Goal: Transaction & Acquisition: Purchase product/service

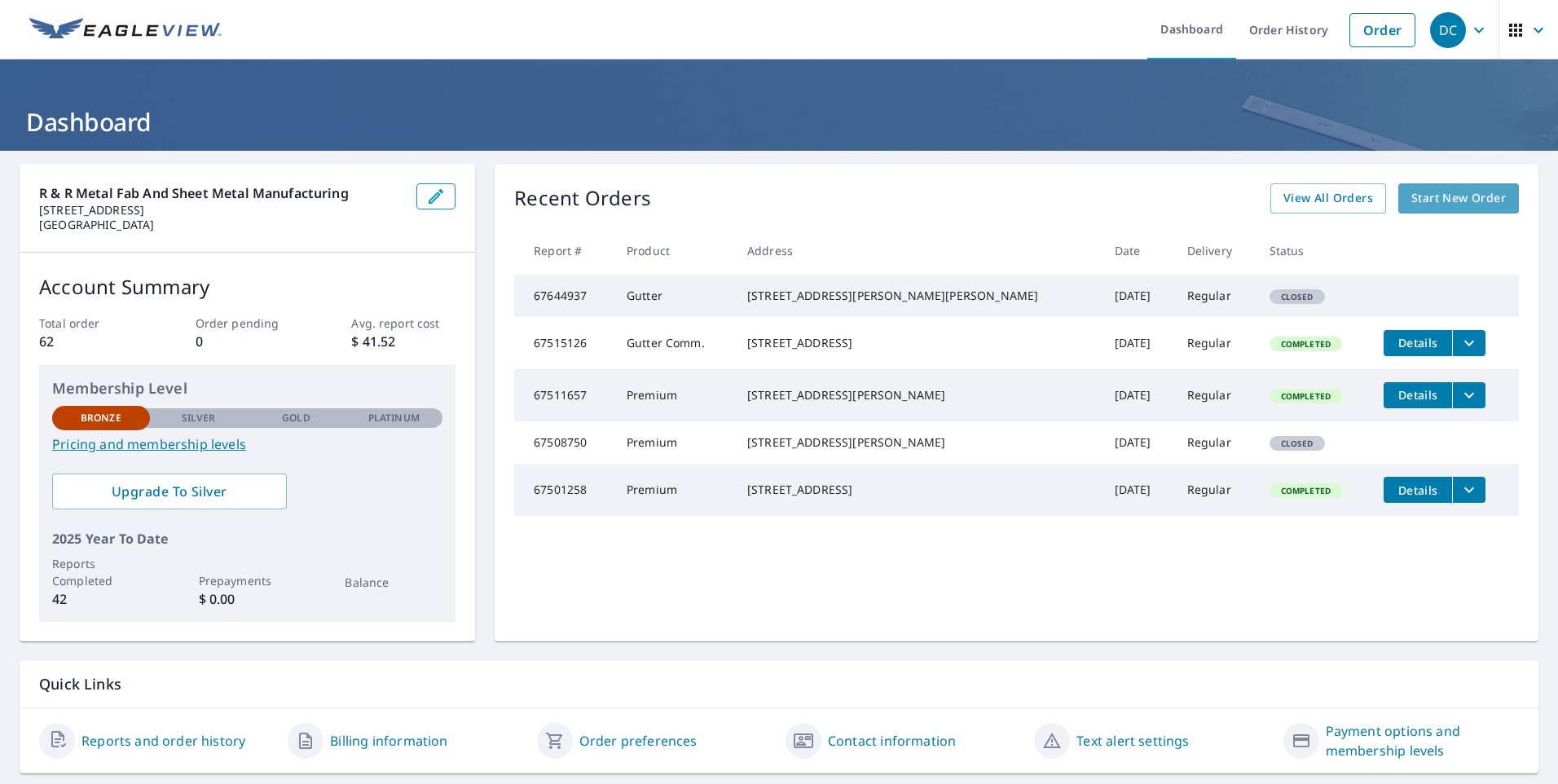
click at [1415, 199] on span "Start New Order" at bounding box center [1458, 197] width 95 height 20
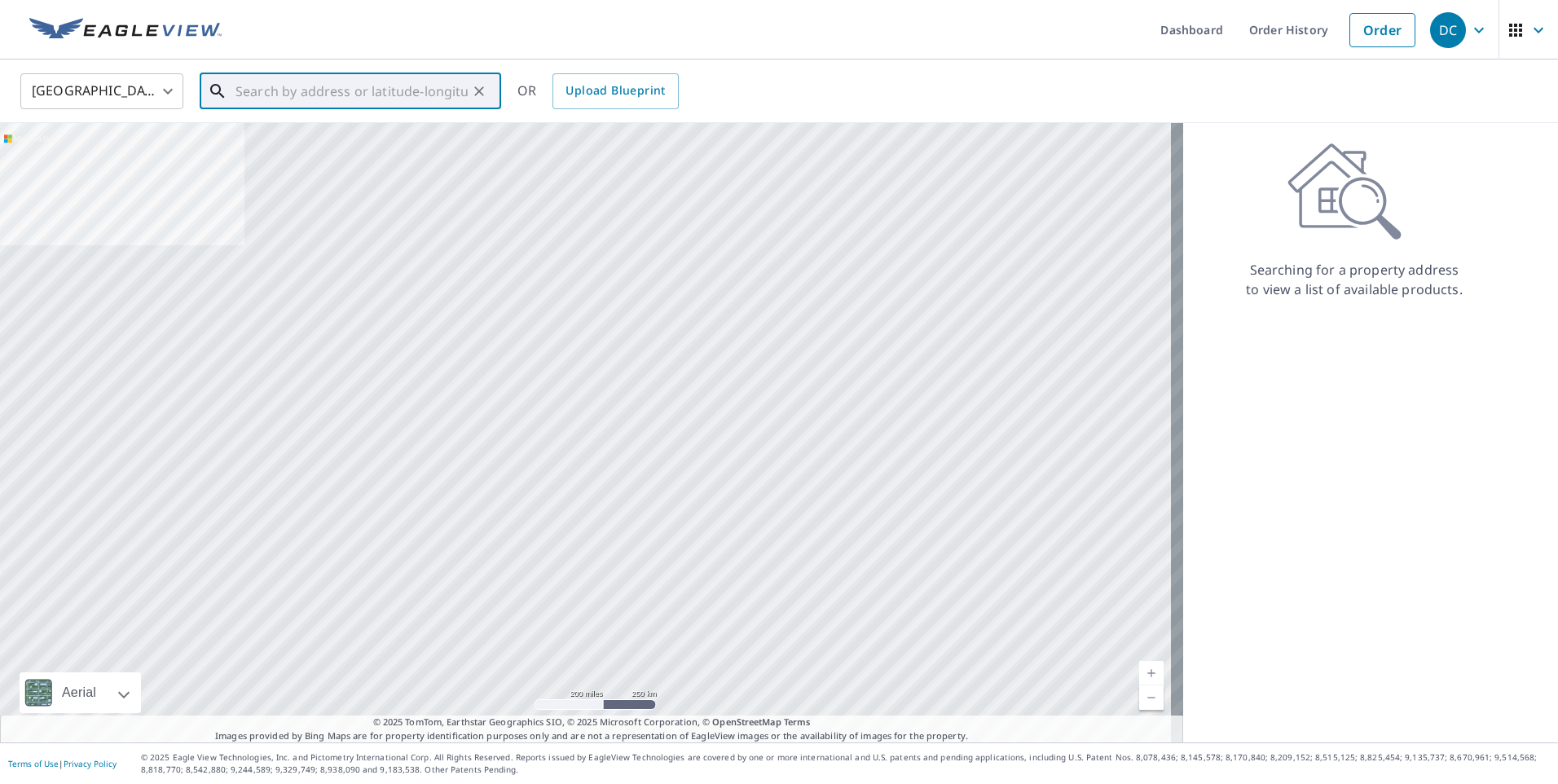
click at [437, 87] on input "text" at bounding box center [351, 91] width 232 height 46
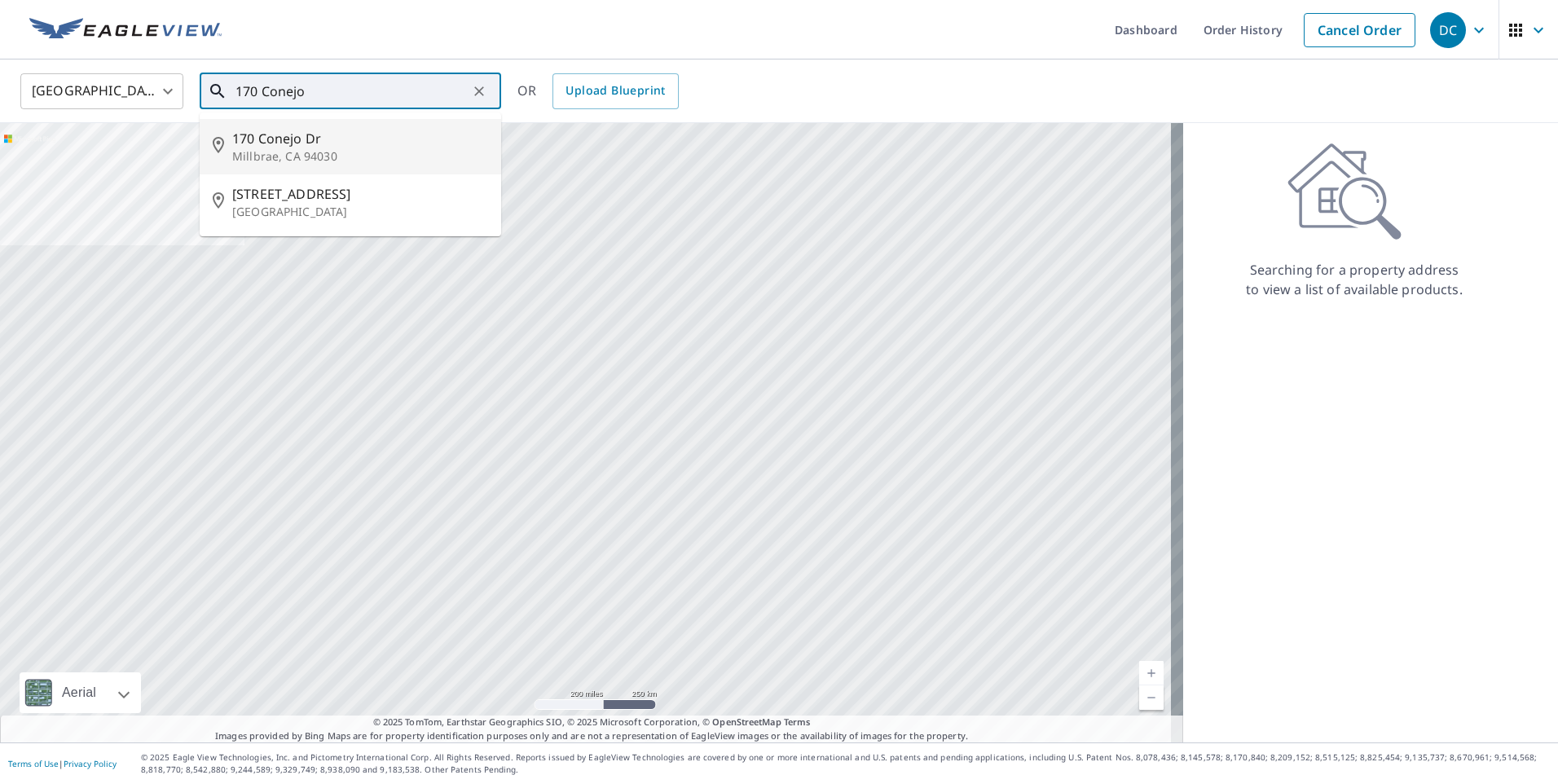
click at [393, 148] on p "Millbrae, CA 94030" at bounding box center [360, 155] width 256 height 16
type input "[STREET_ADDRESS][PERSON_NAME]"
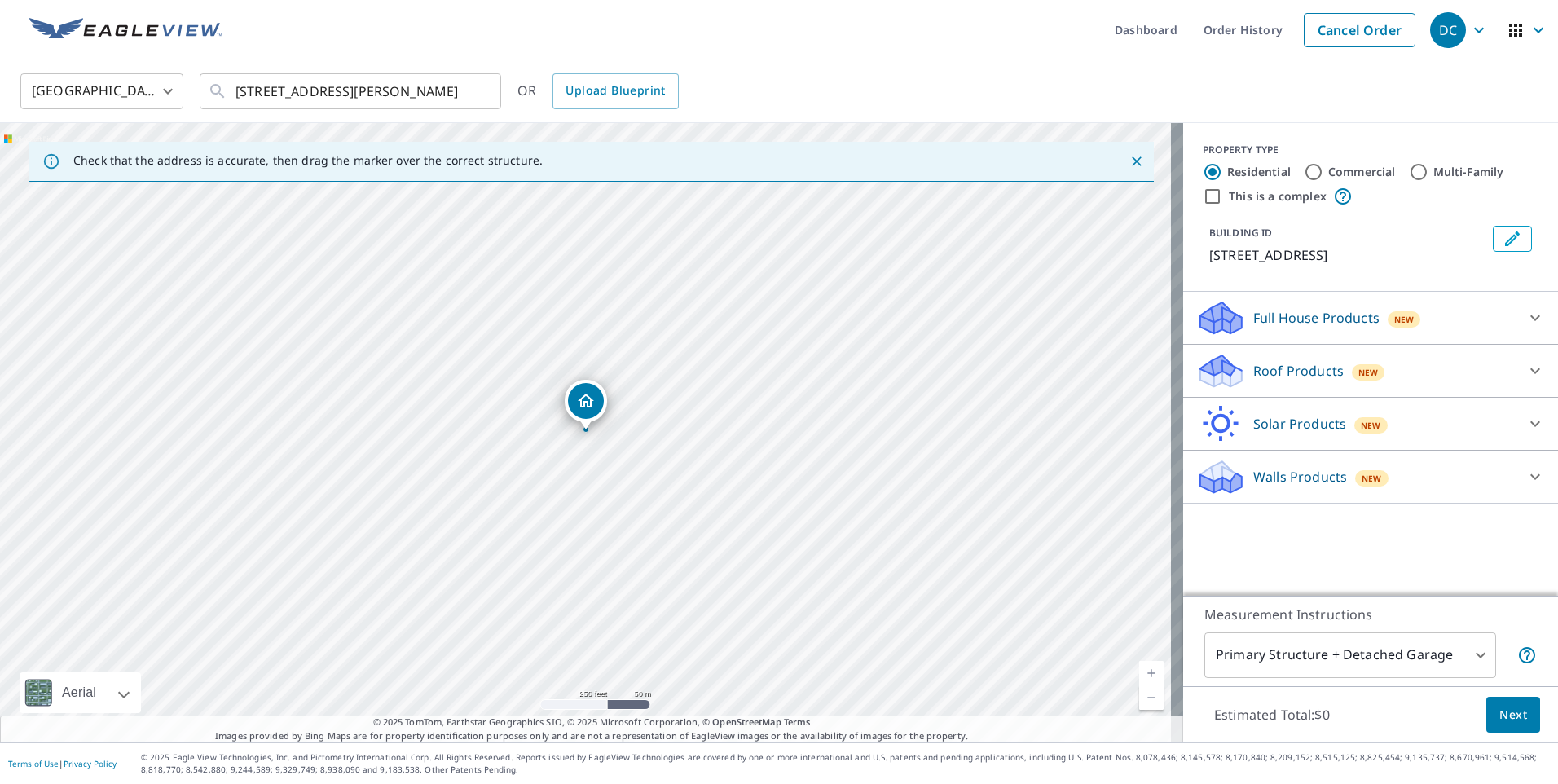
click at [1525, 313] on icon at bounding box center [1534, 318] width 20 height 20
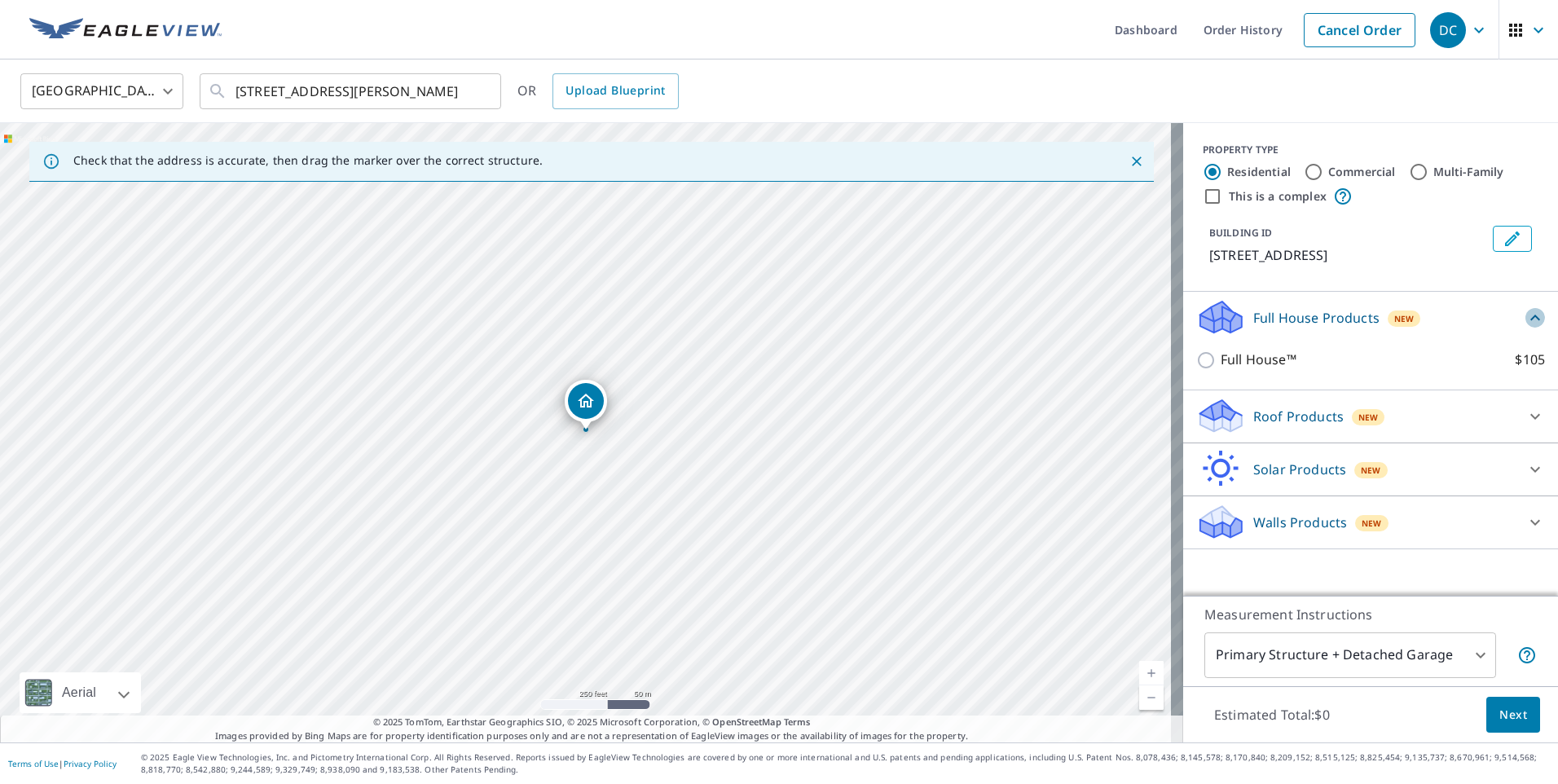
click at [1525, 313] on icon at bounding box center [1534, 318] width 20 height 20
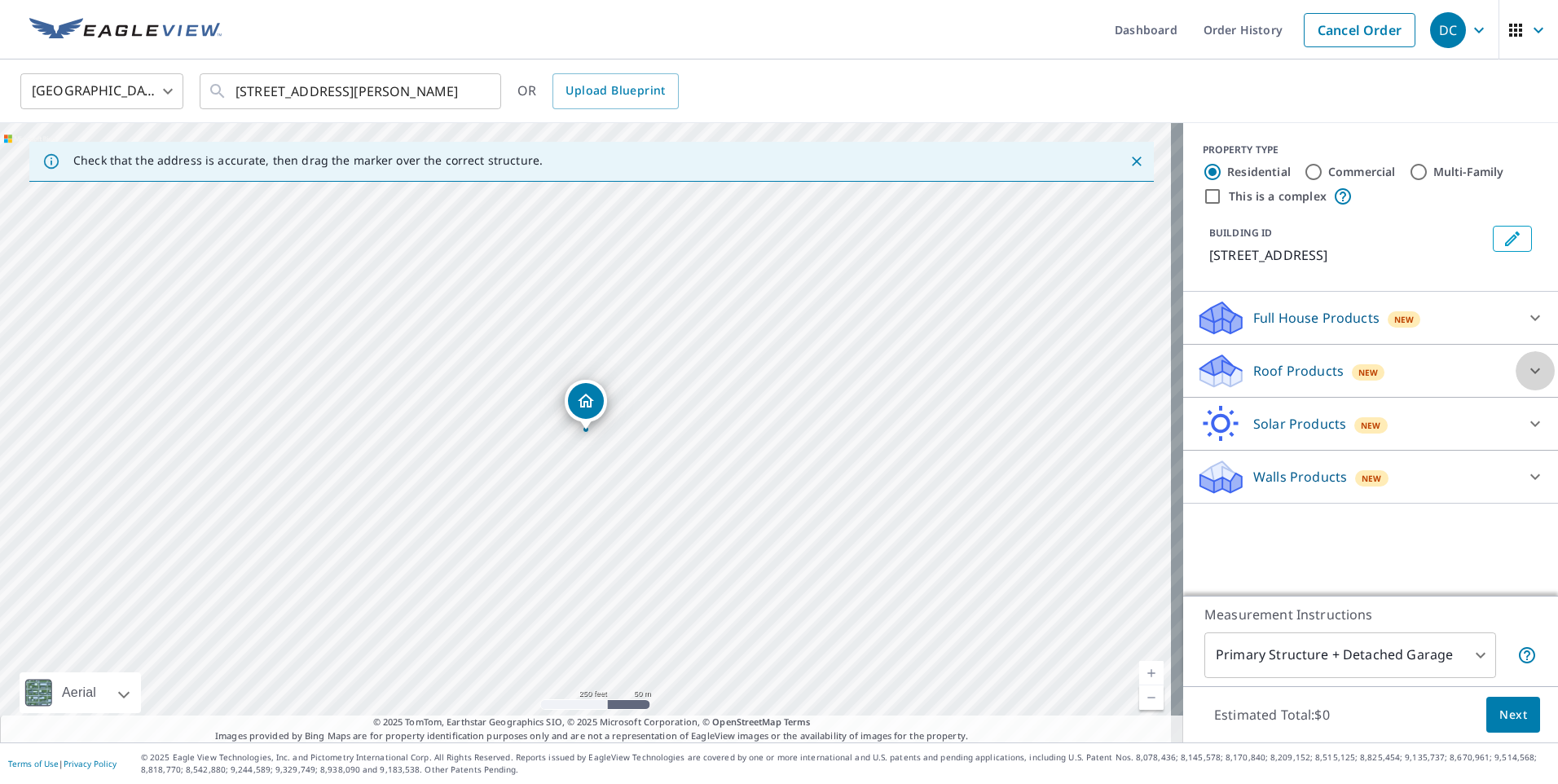
click at [1525, 371] on icon at bounding box center [1534, 371] width 20 height 20
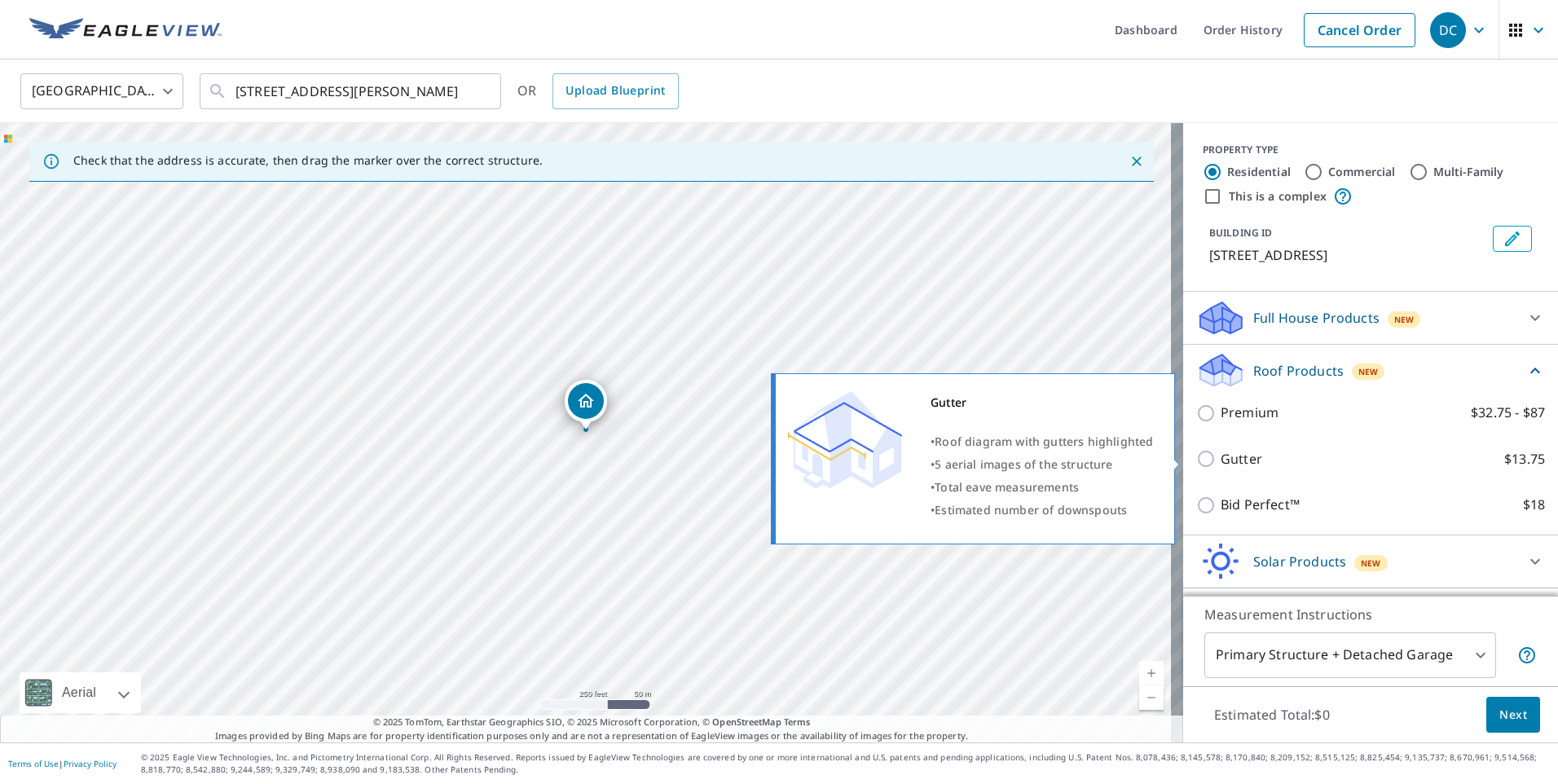
click at [1196, 463] on input "Gutter $13.75" at bounding box center [1208, 458] width 25 height 20
checkbox input "true"
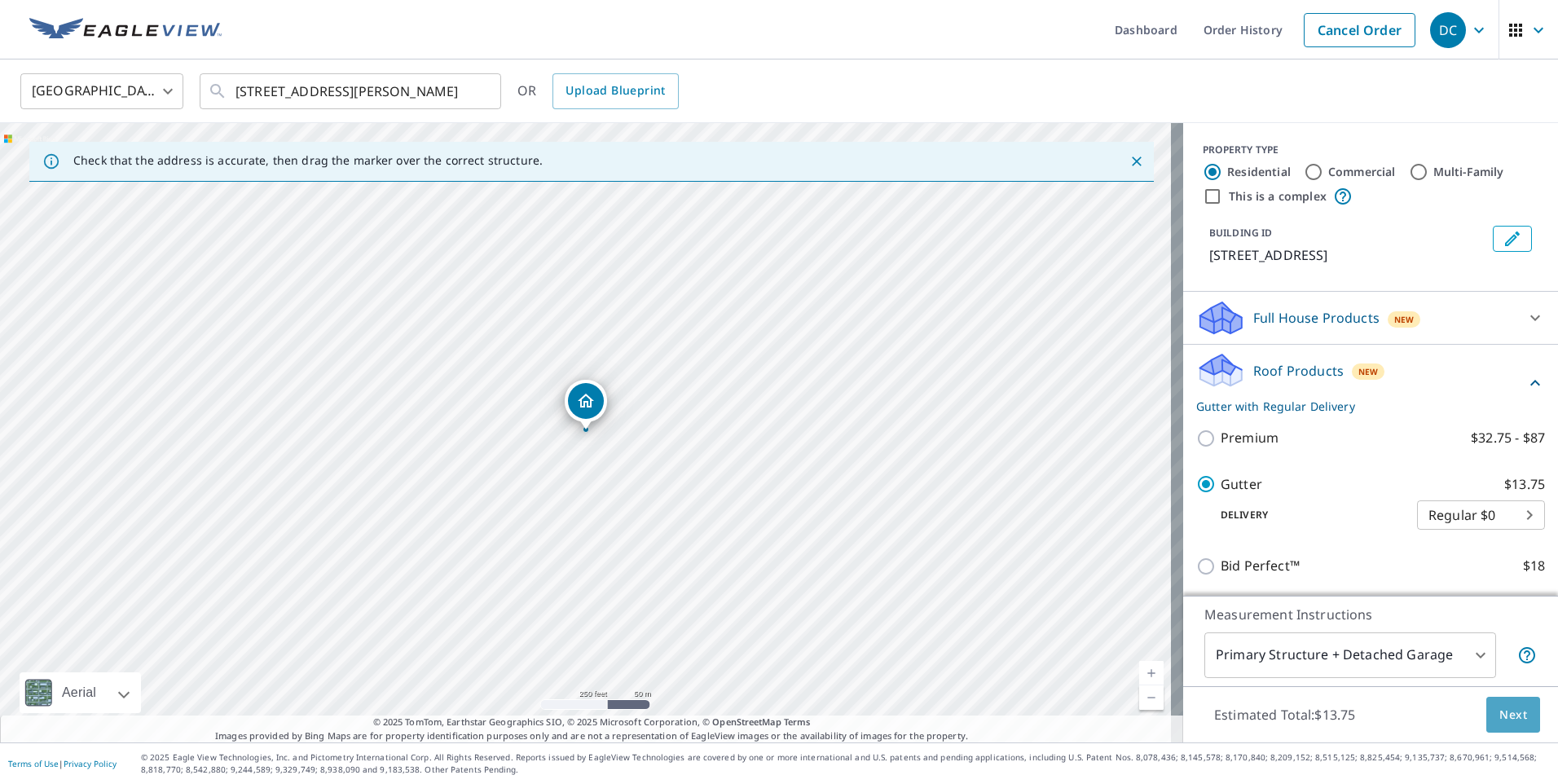
click at [1499, 709] on span "Next" at bounding box center [1512, 714] width 27 height 20
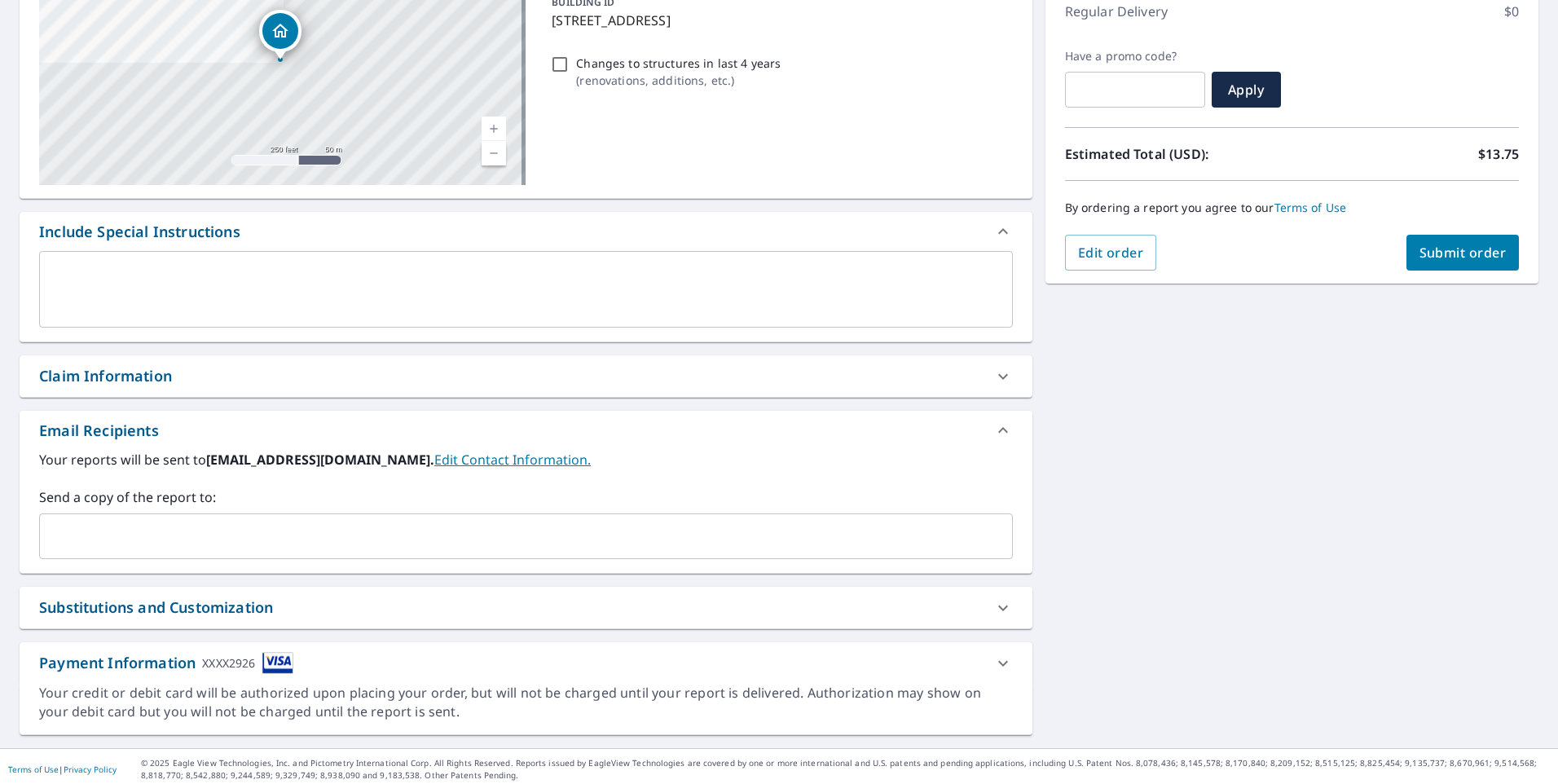
scroll to position [242, 0]
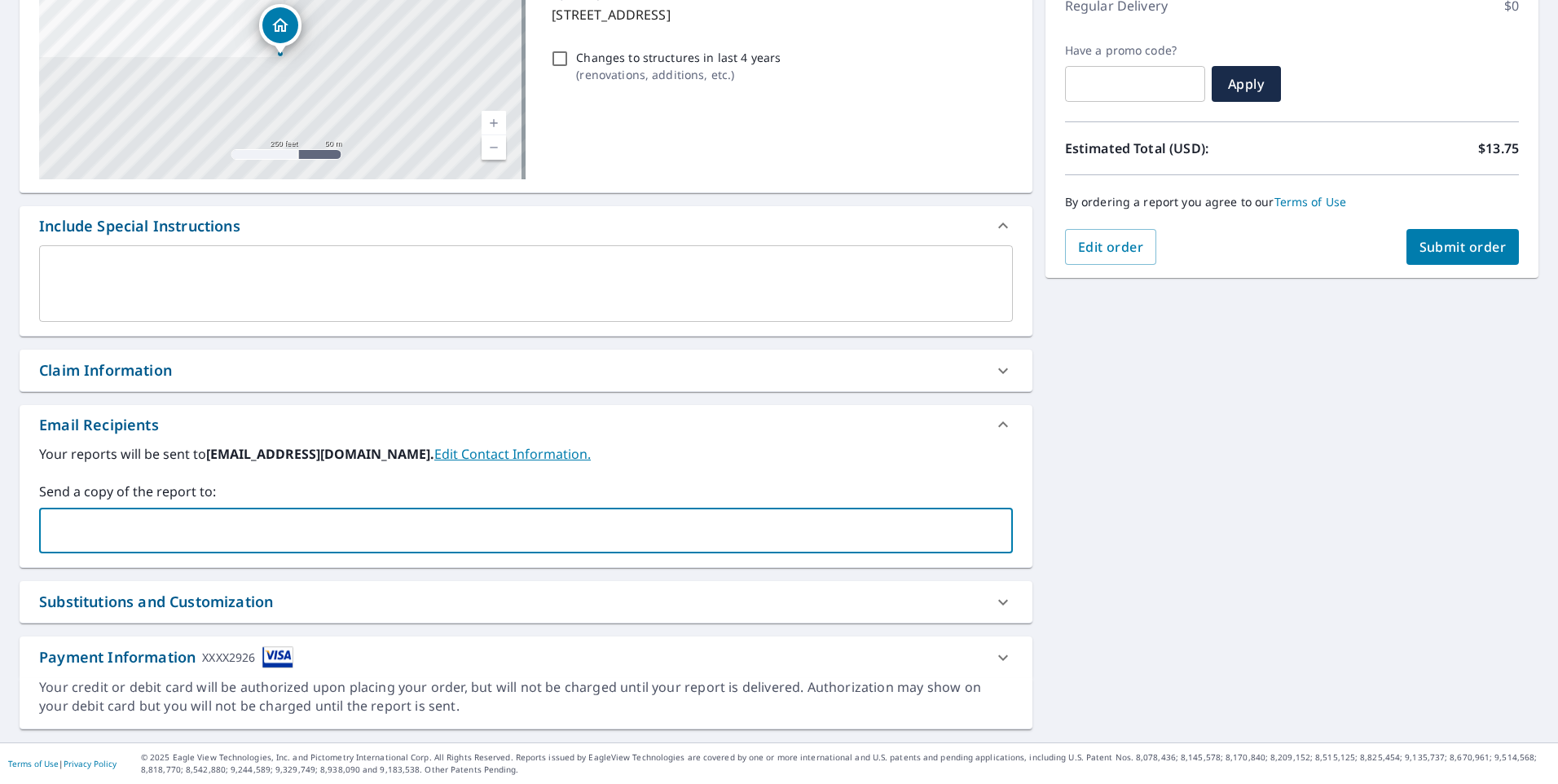
click at [136, 535] on input "text" at bounding box center [513, 530] width 934 height 31
type input "mark@rr-metalfab,com"
click at [1446, 249] on span "Submit order" at bounding box center [1463, 246] width 87 height 18
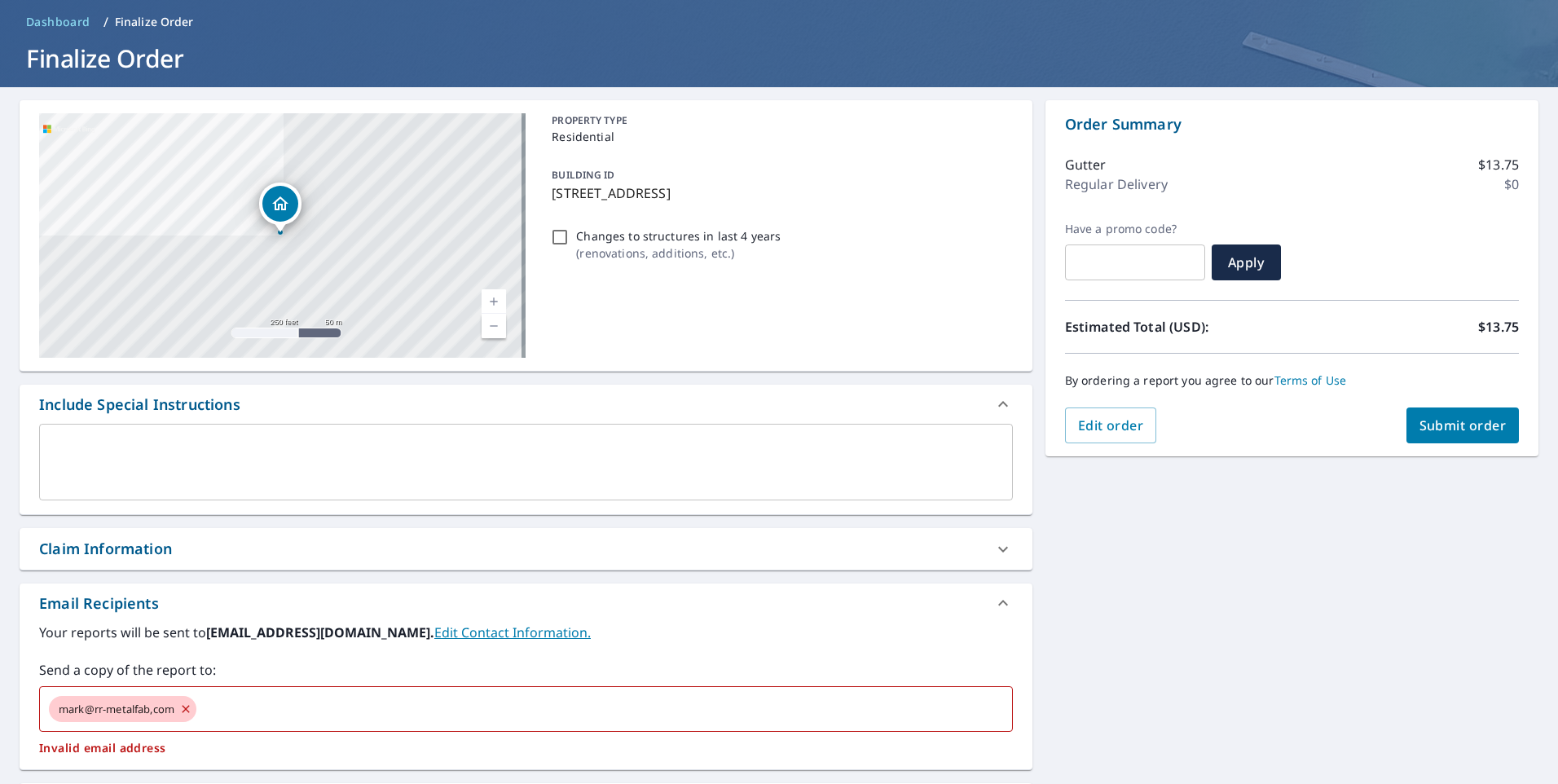
scroll to position [0, 0]
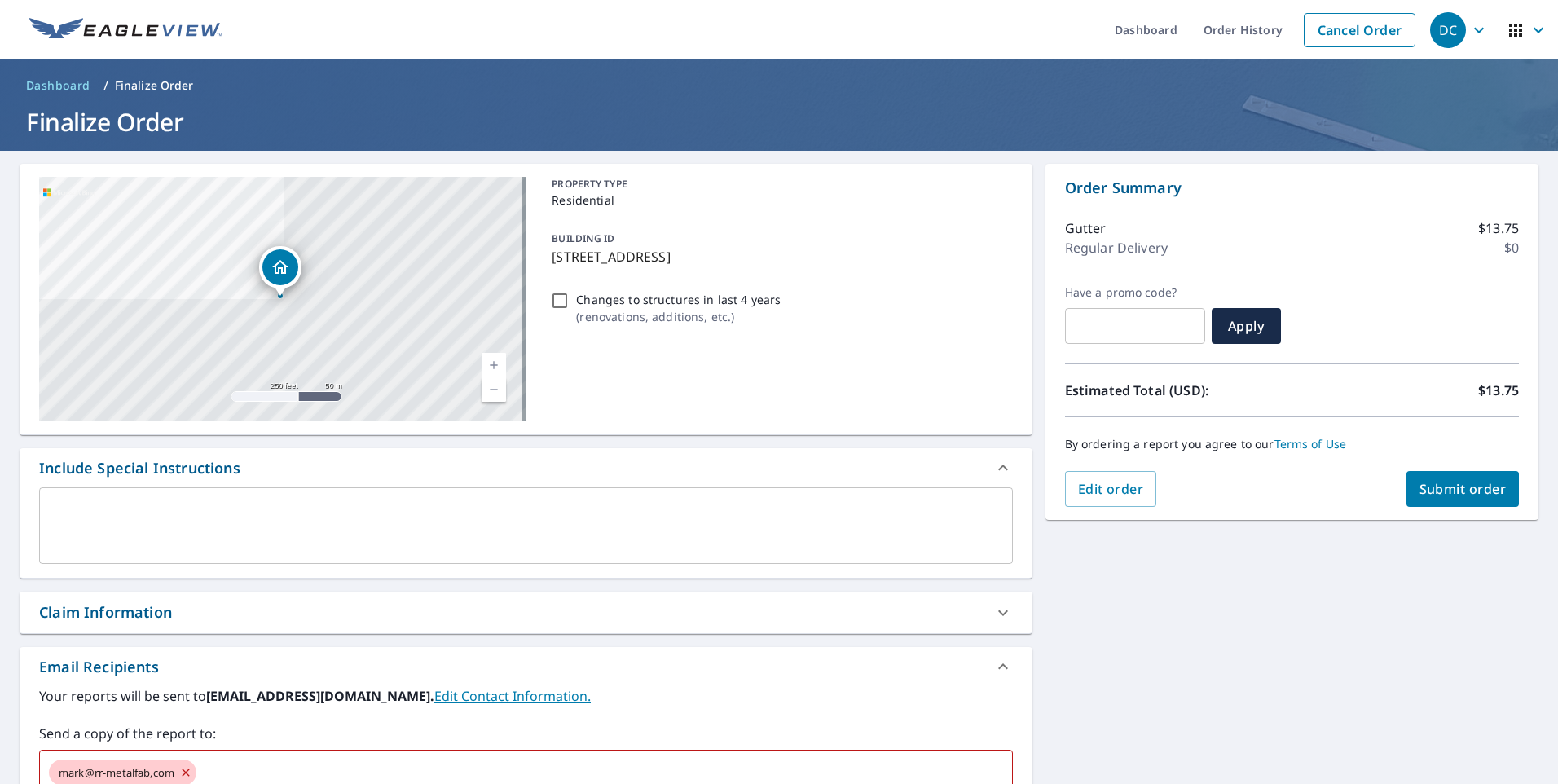
click at [1437, 491] on span "Submit order" at bounding box center [1463, 488] width 87 height 18
click at [559, 298] on input "Changes to structures in last 4 years ( renovations, additions, etc. )" at bounding box center [559, 301] width 20 height 20
checkbox input "true"
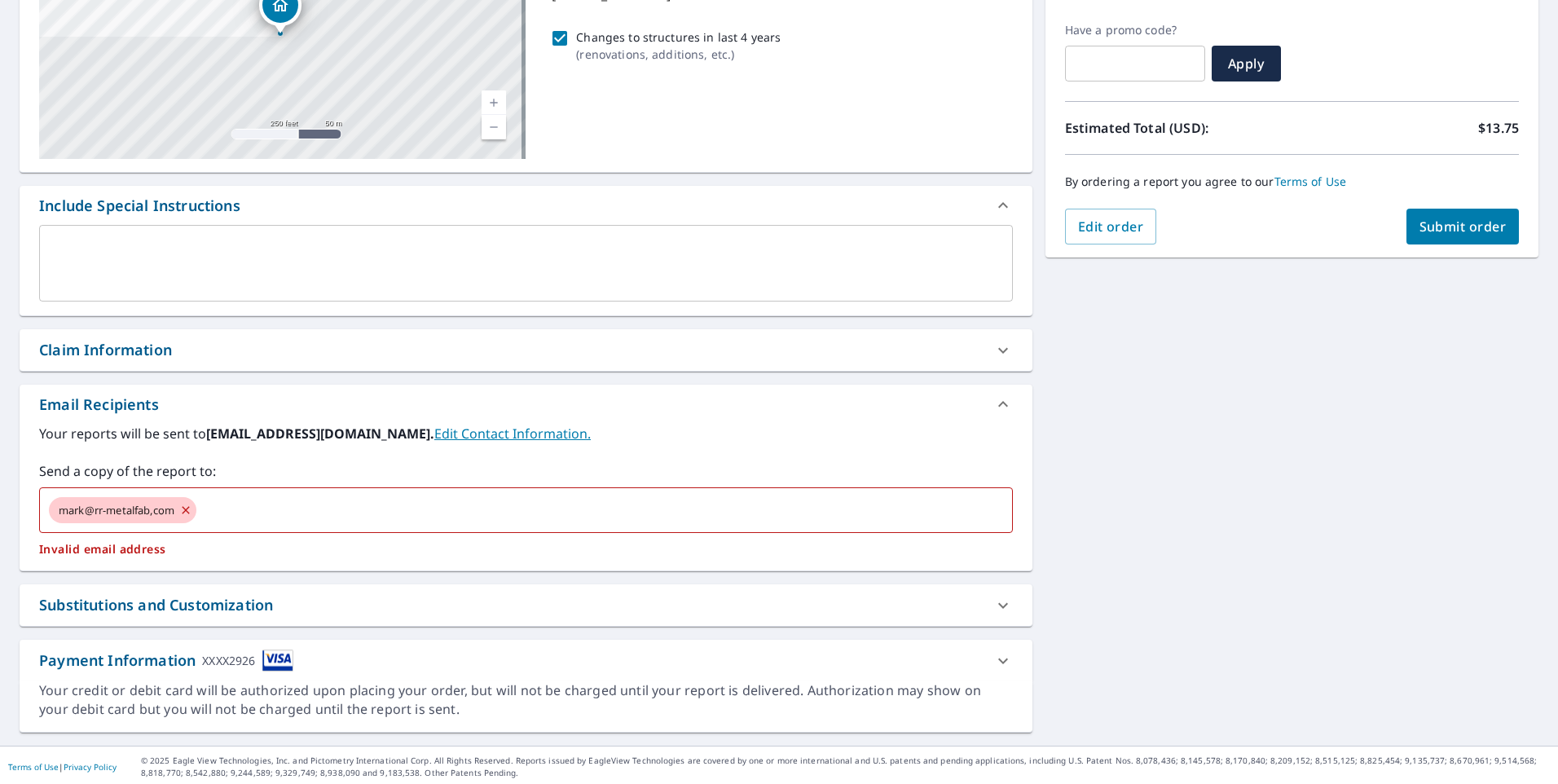
scroll to position [265, 0]
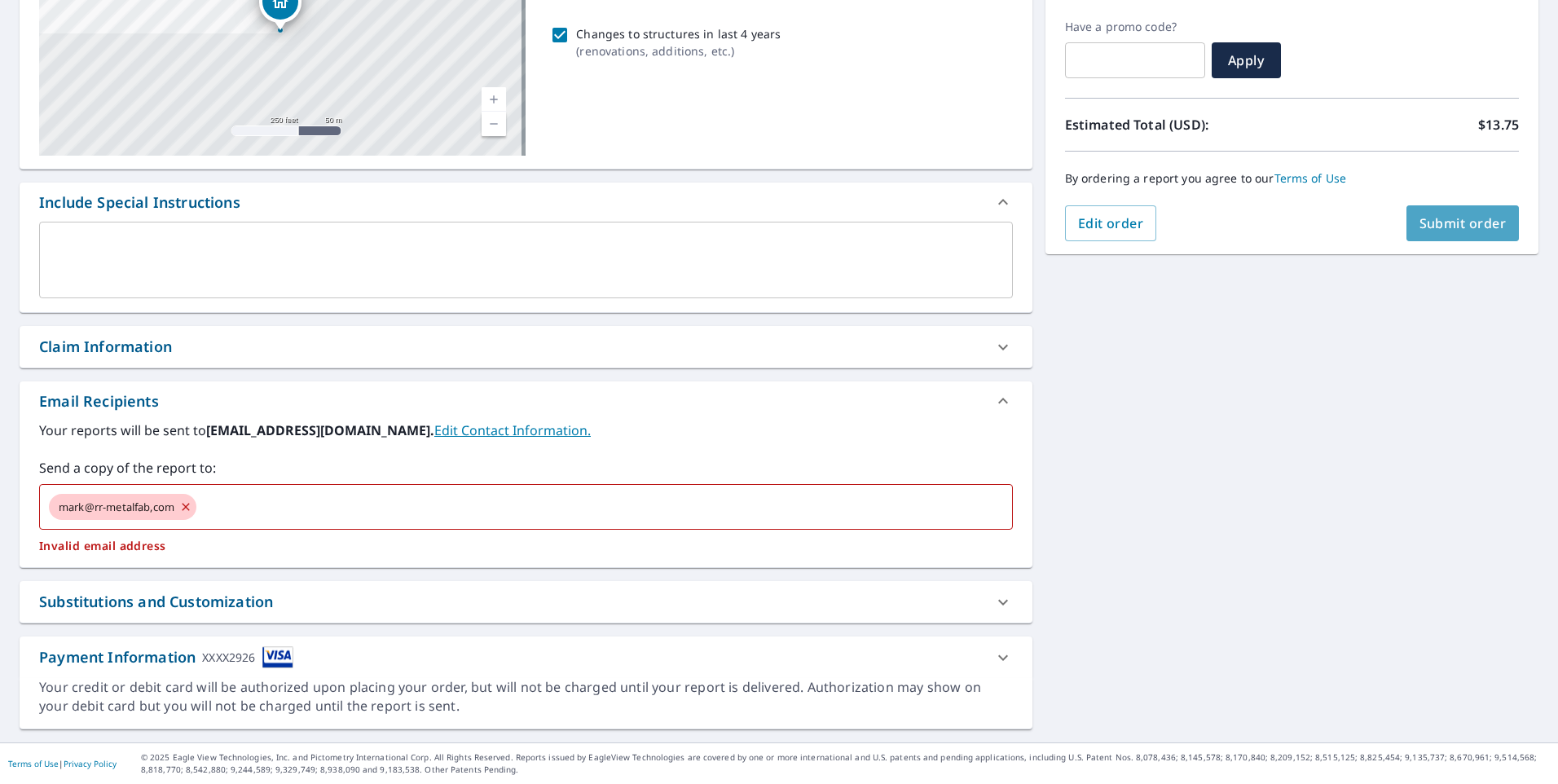
click at [1438, 232] on button "Submit order" at bounding box center [1462, 224] width 113 height 36
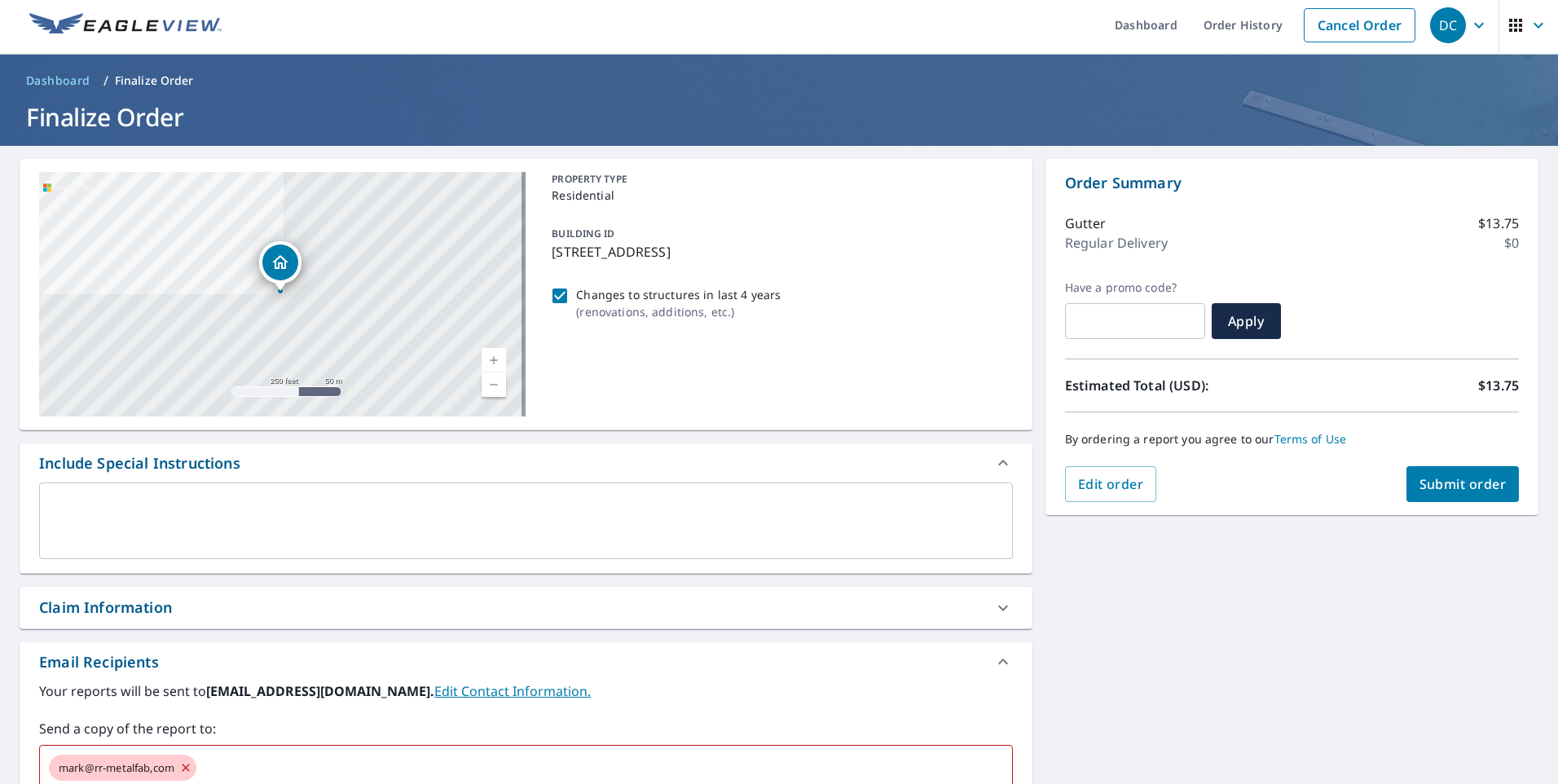
scroll to position [0, 0]
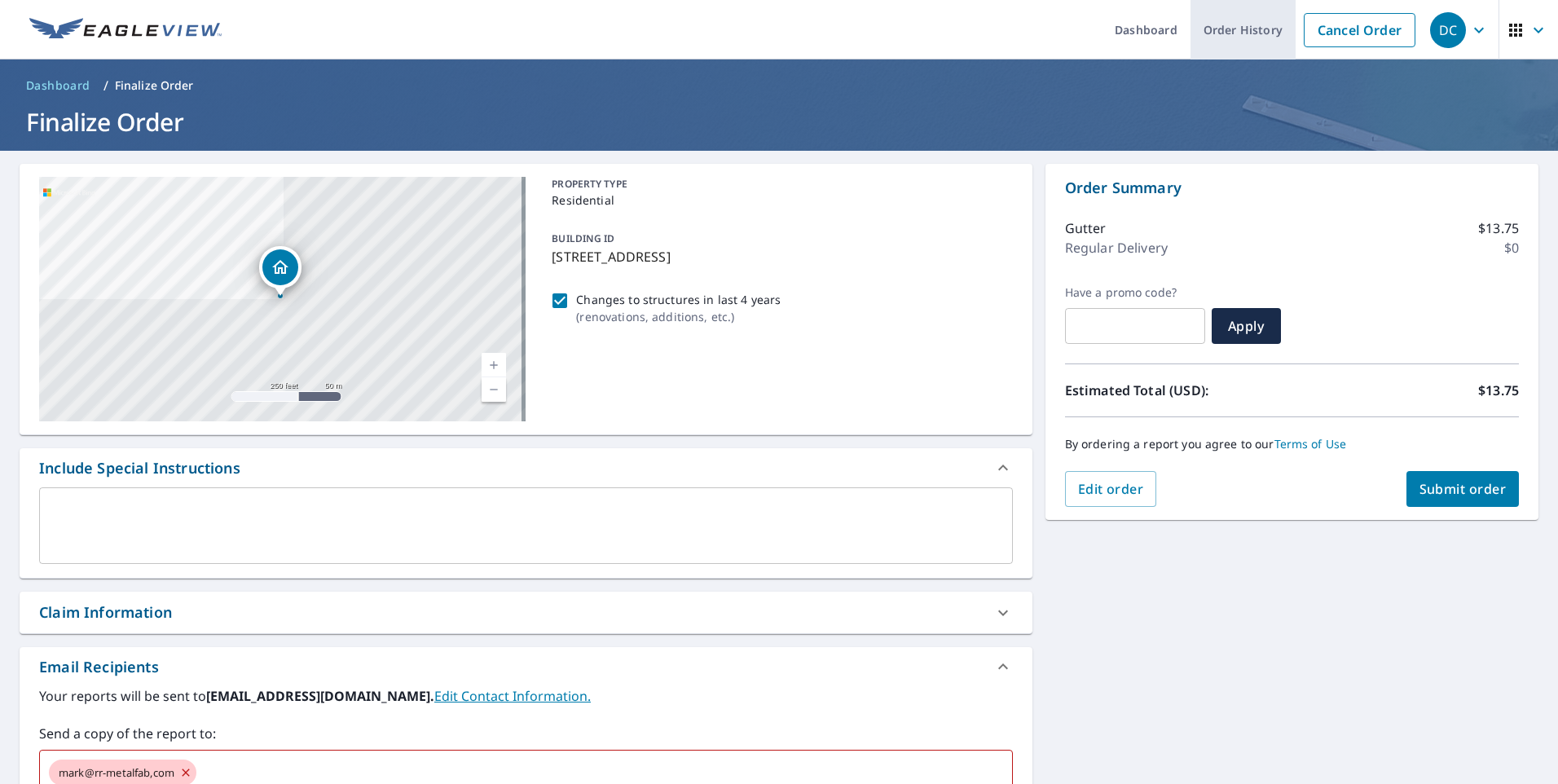
click at [1225, 30] on link "Order History" at bounding box center [1242, 29] width 105 height 60
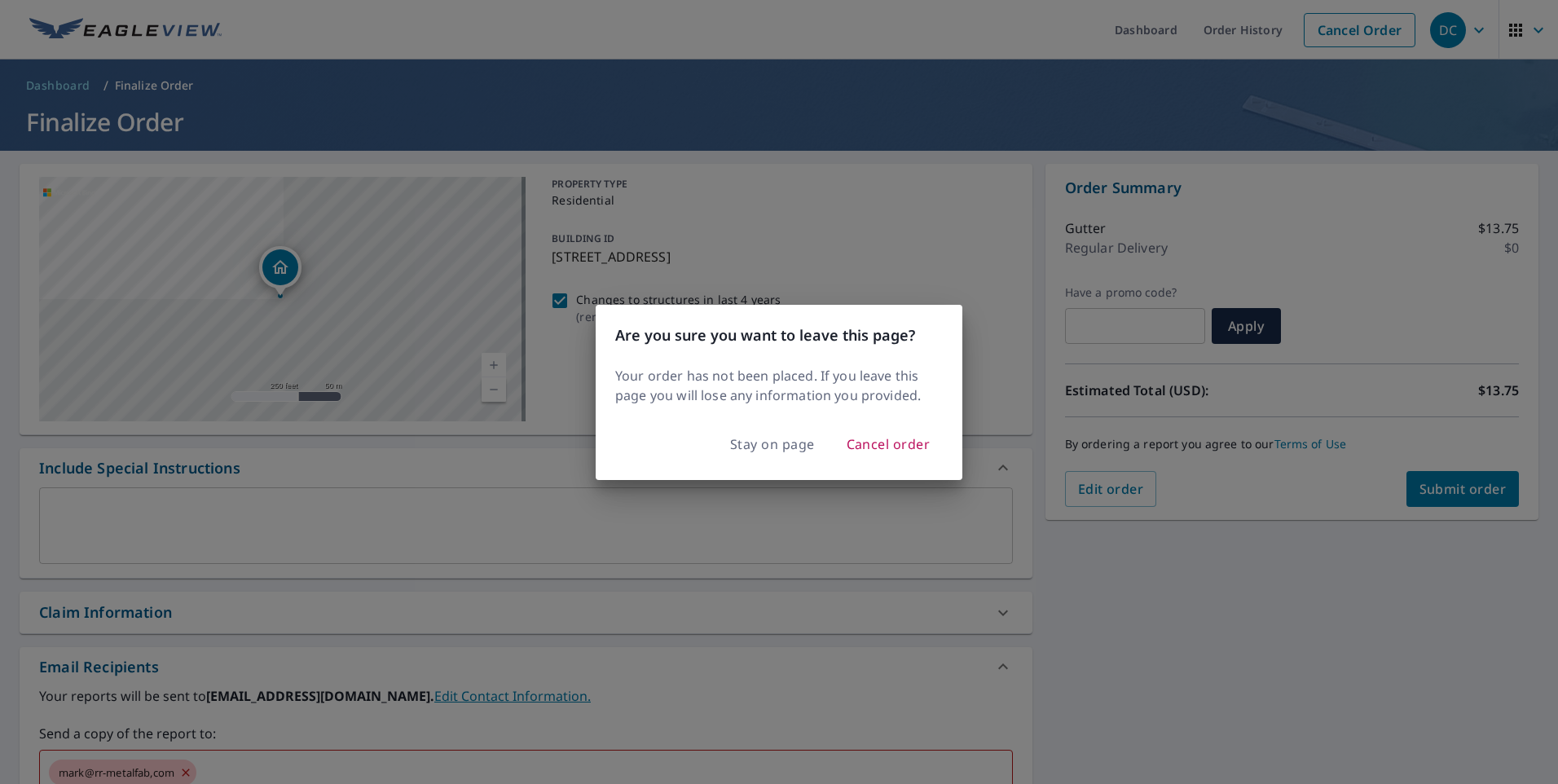
click at [843, 549] on div "Are you sure you want to leave this page? Your order has not been placed. If yo…" at bounding box center [779, 392] width 1558 height 784
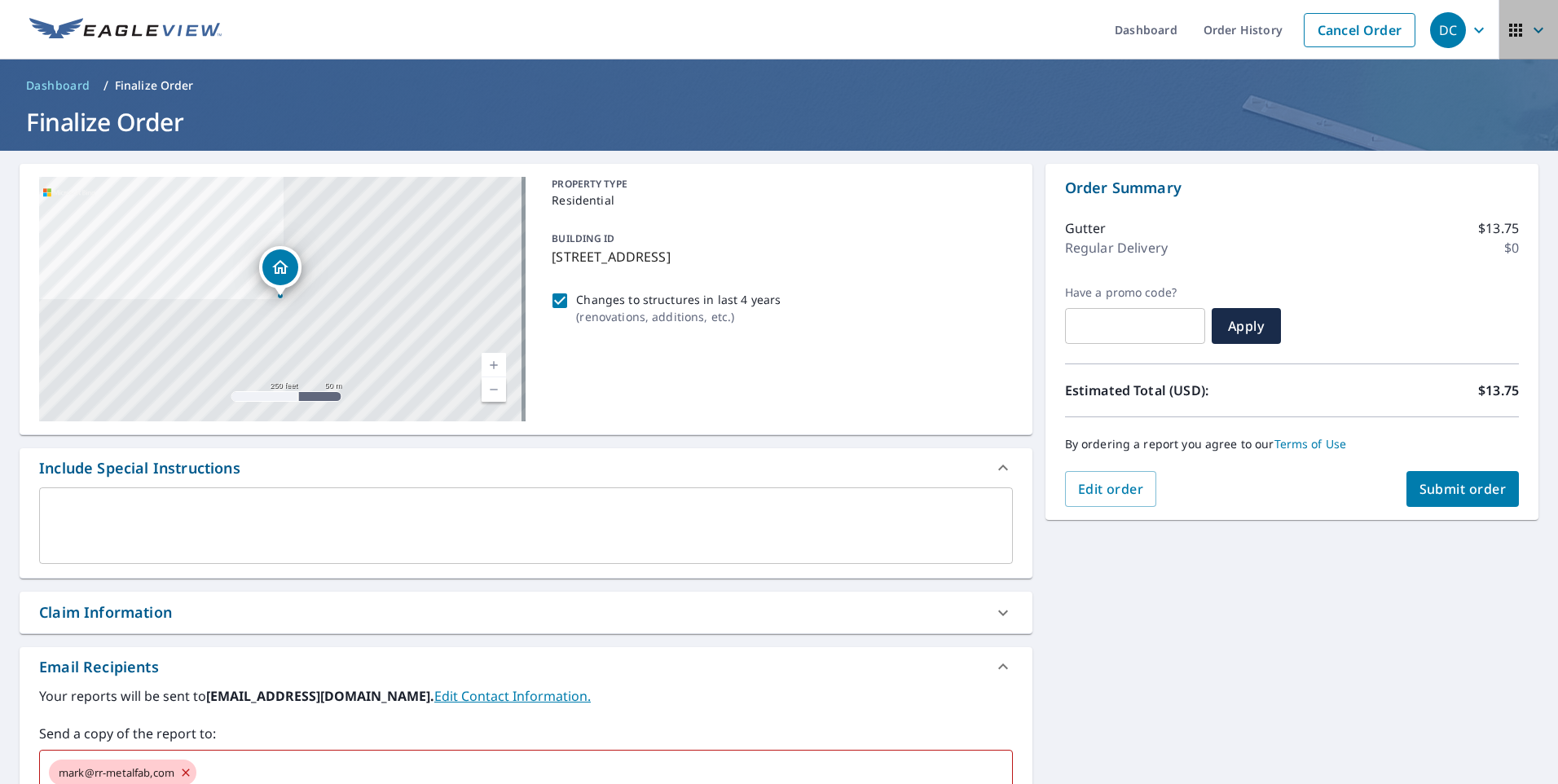
click at [1531, 31] on icon "button" at bounding box center [1538, 29] width 20 height 20
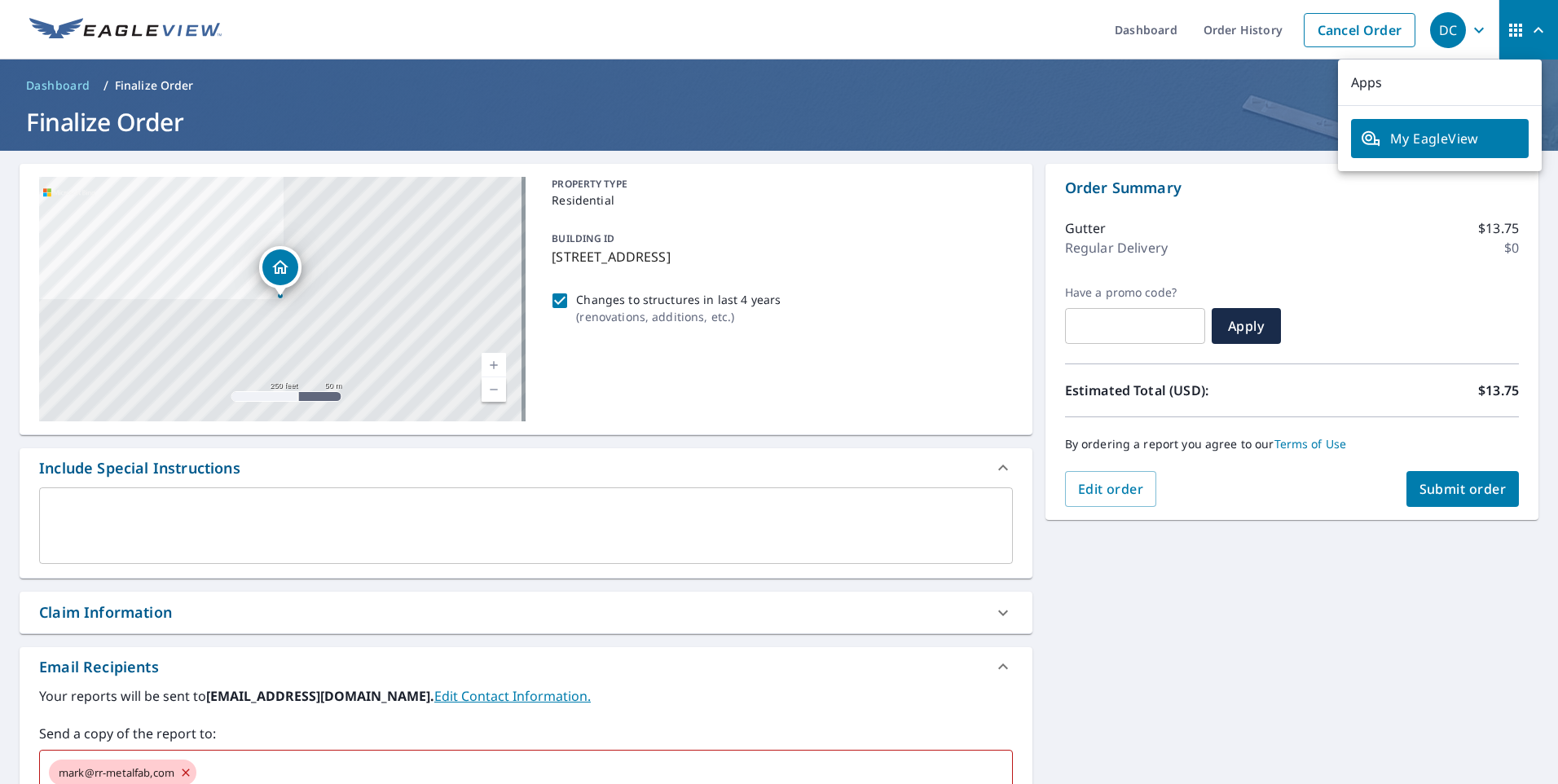
click at [1321, 580] on div "[STREET_ADDRESS][PERSON_NAME] Aerial Road A standard road map Aerial A detailed…" at bounding box center [779, 579] width 1558 height 857
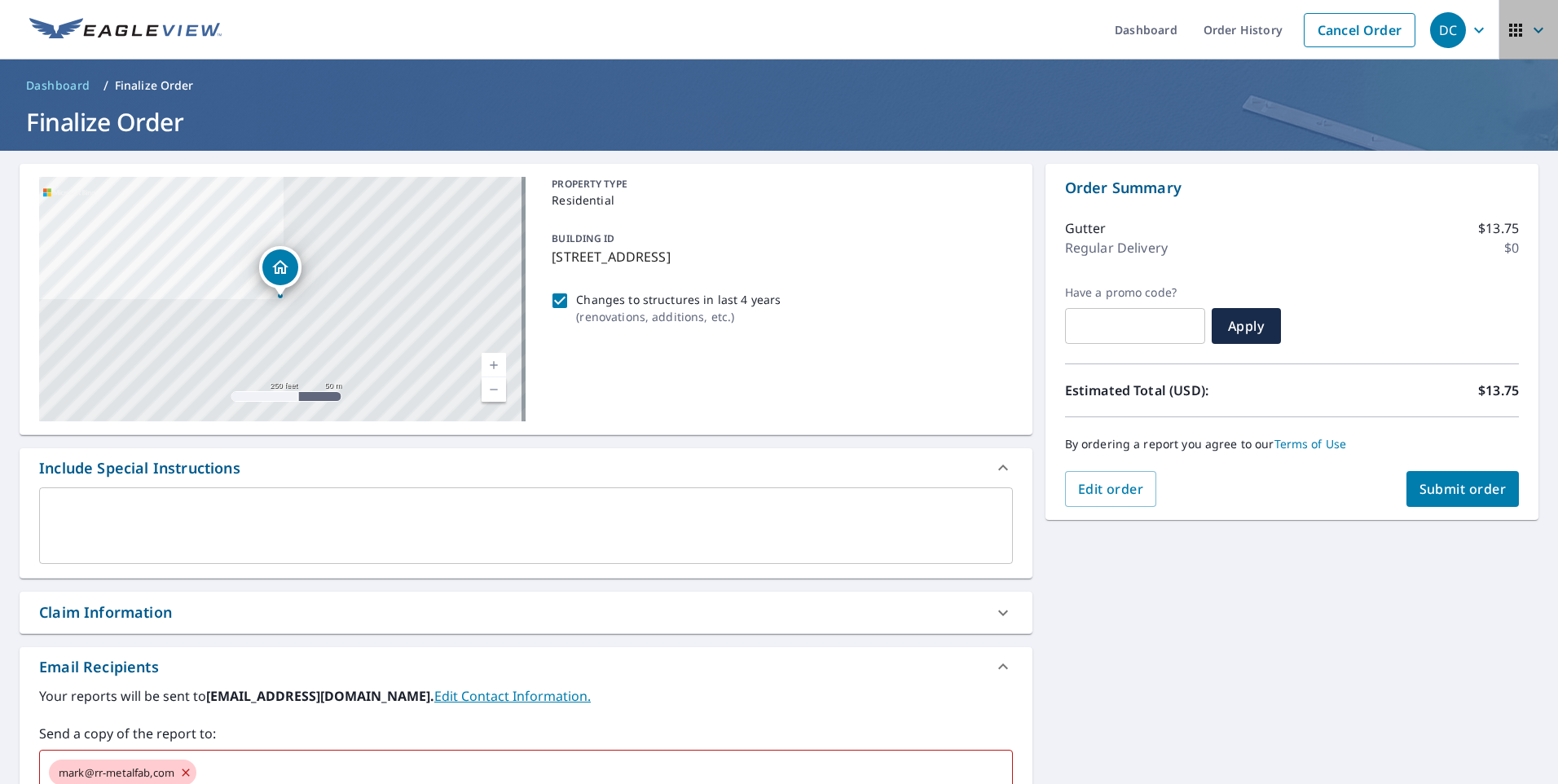
click at [1509, 31] on icon "button" at bounding box center [1515, 30] width 13 height 13
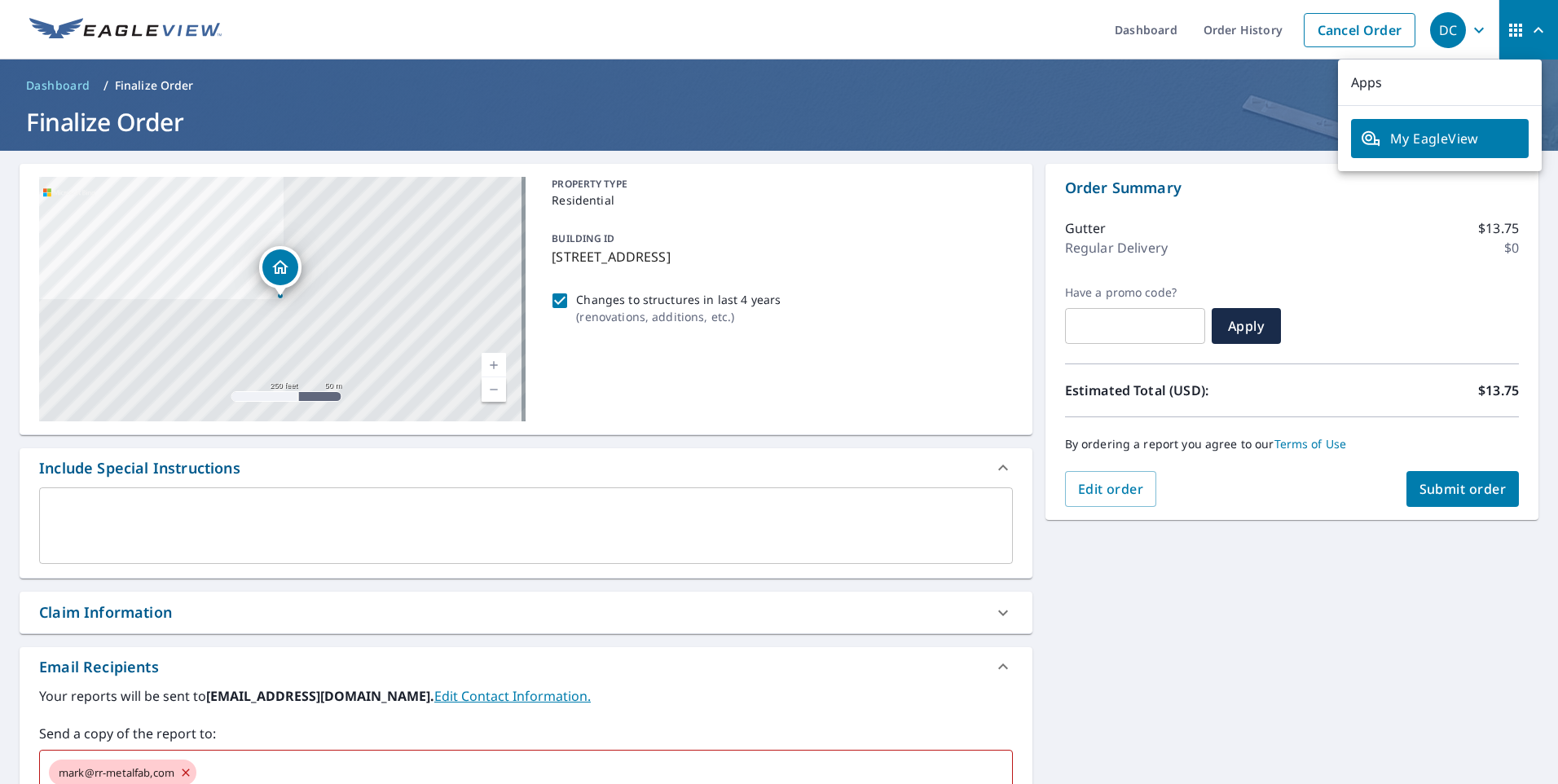
click at [1222, 667] on div "[STREET_ADDRESS][PERSON_NAME] Aerial Road A standard road map Aerial A detailed…" at bounding box center [779, 579] width 1558 height 857
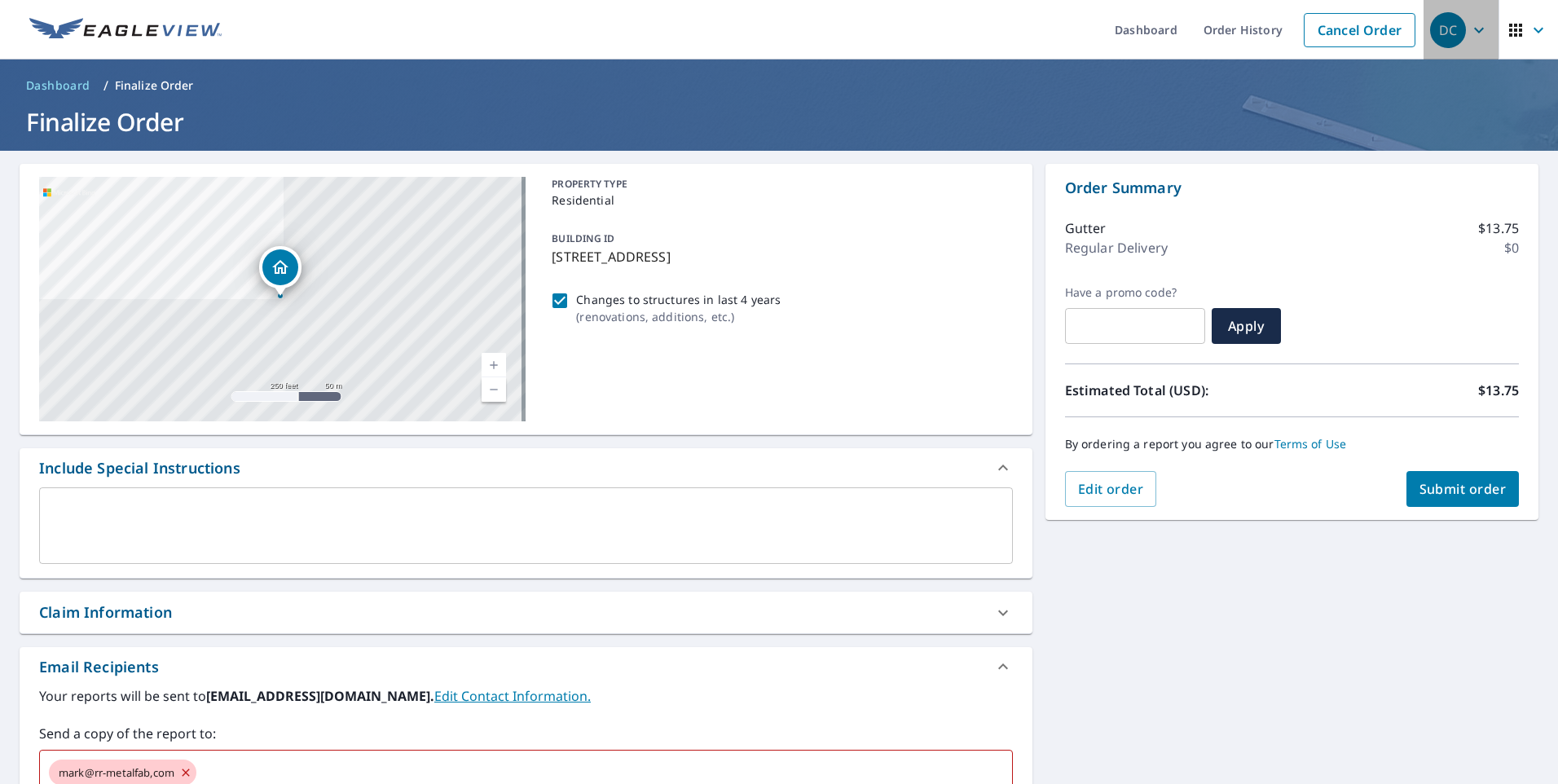
click at [1472, 32] on icon "button" at bounding box center [1478, 29] width 20 height 20
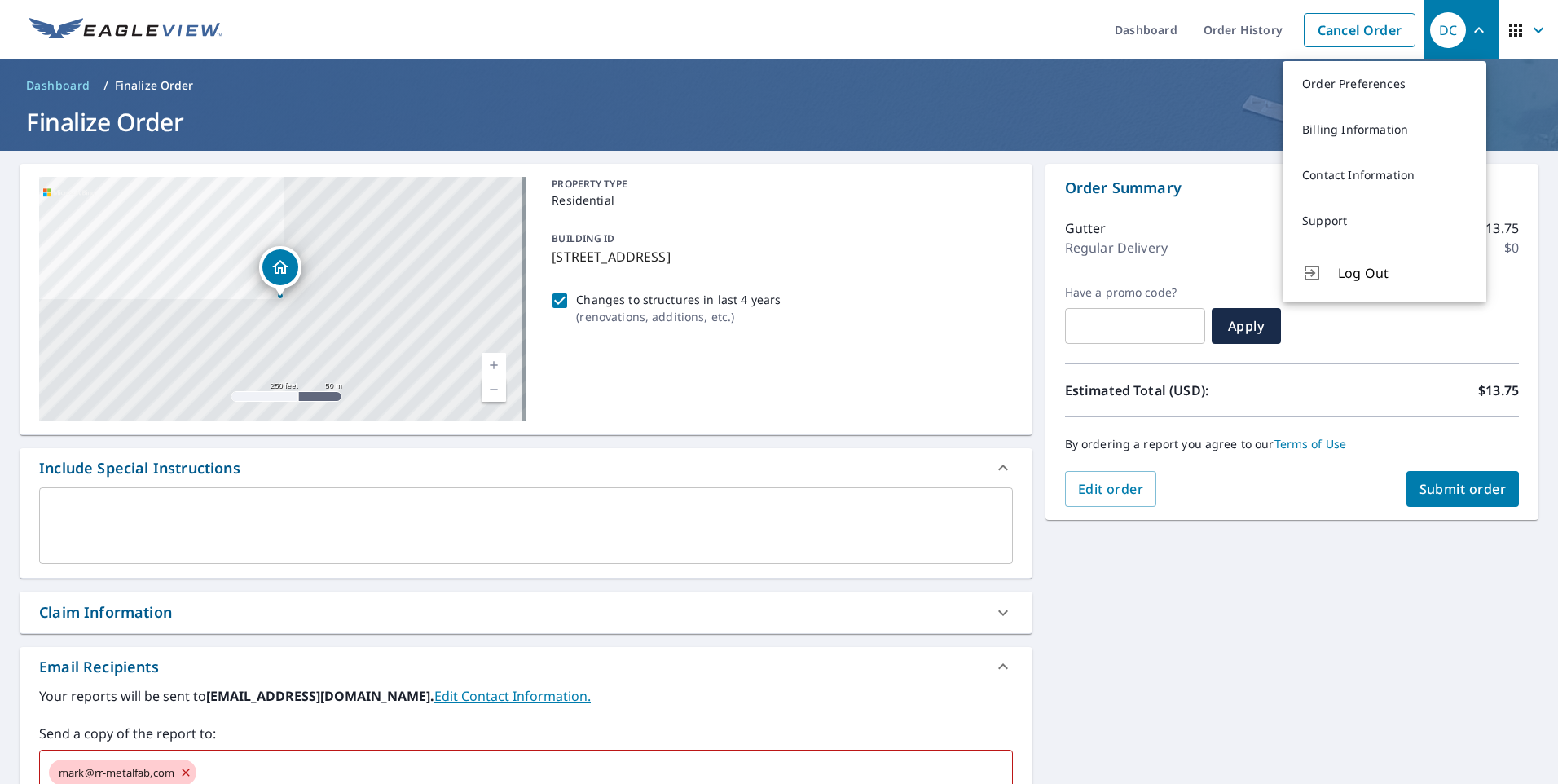
click at [1109, 652] on div "[STREET_ADDRESS][PERSON_NAME] Aerial Road A standard road map Aerial A detailed…" at bounding box center [779, 579] width 1558 height 857
